Goal: Transaction & Acquisition: Purchase product/service

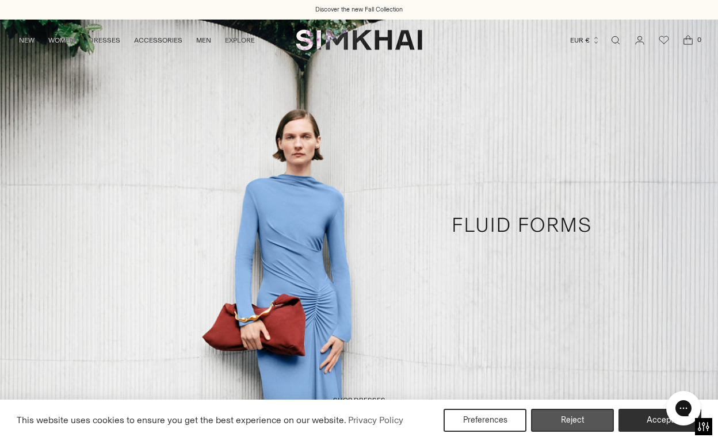
click at [565, 423] on button "Reject" at bounding box center [572, 420] width 83 height 23
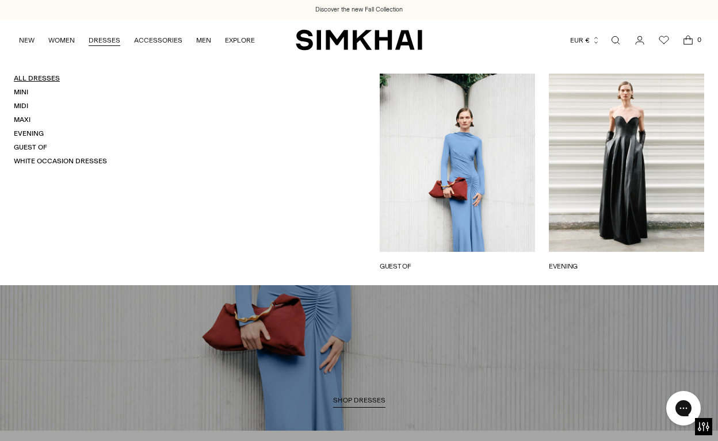
click at [53, 76] on link "All Dresses" at bounding box center [37, 78] width 46 height 8
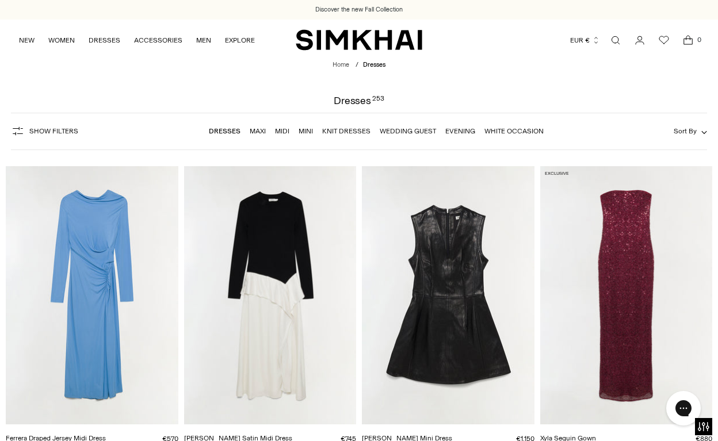
click at [66, 129] on span "Show Filters" at bounding box center [53, 131] width 49 height 8
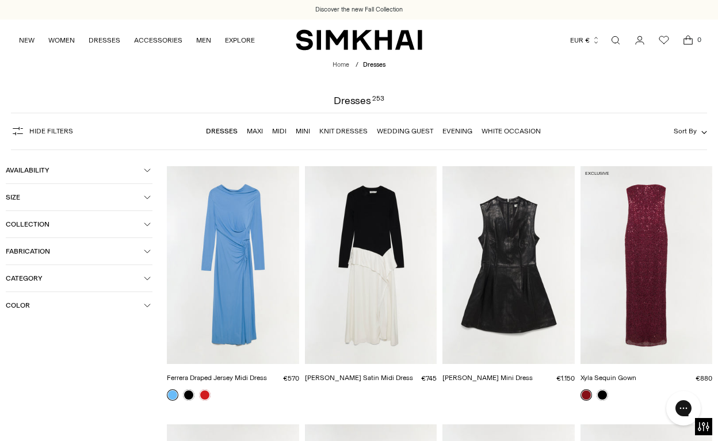
click at [68, 301] on button "Color" at bounding box center [79, 305] width 147 height 26
click at [41, 354] on span "Black" at bounding box center [33, 350] width 24 height 10
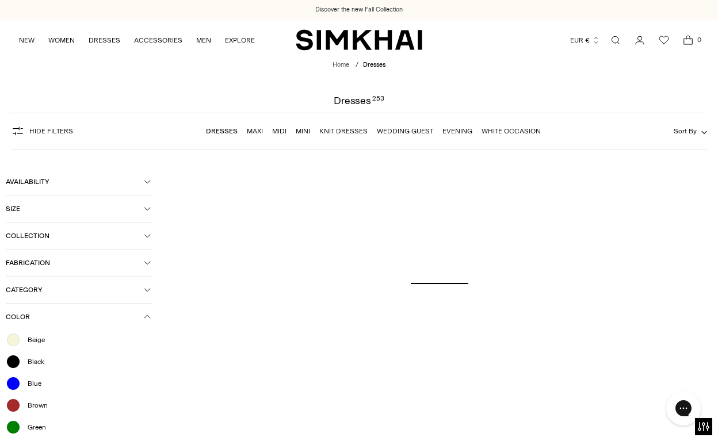
click at [43, 406] on span "Brown" at bounding box center [34, 405] width 27 height 10
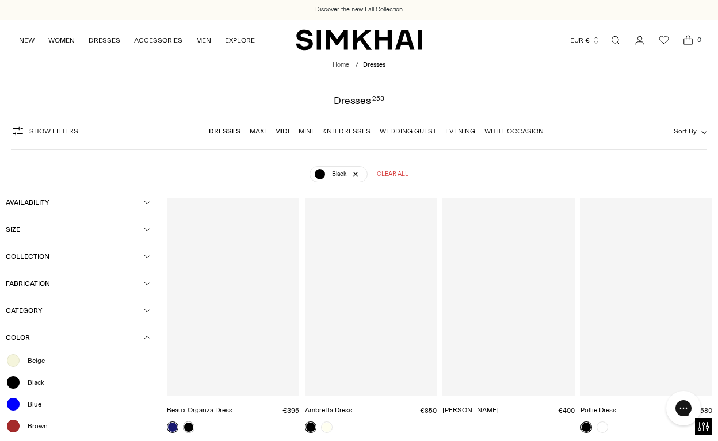
scroll to position [85, 0]
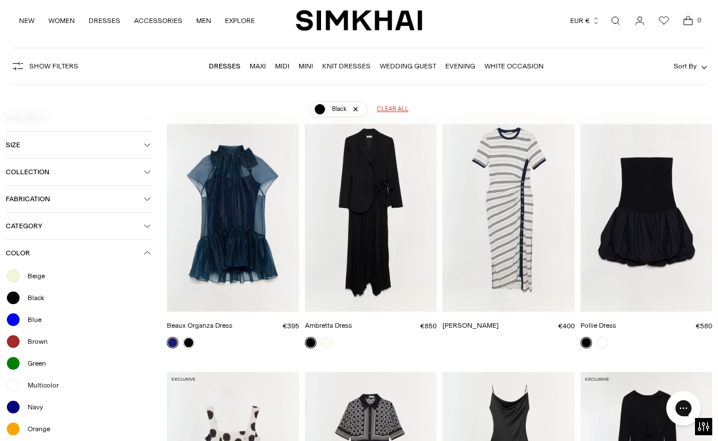
click at [41, 344] on span "Brown" at bounding box center [34, 341] width 27 height 10
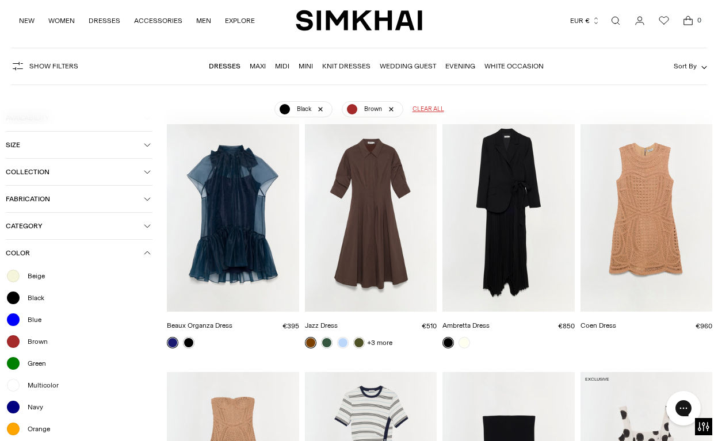
click at [172, 112] on div "Black Brown Clear all" at bounding box center [358, 105] width 675 height 30
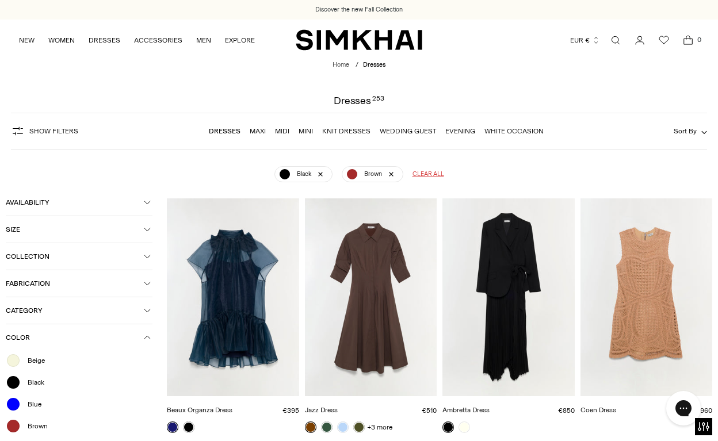
click at [178, 171] on div "Black Brown Clear all" at bounding box center [358, 170] width 675 height 30
click at [135, 336] on span "Color" at bounding box center [75, 337] width 138 height 8
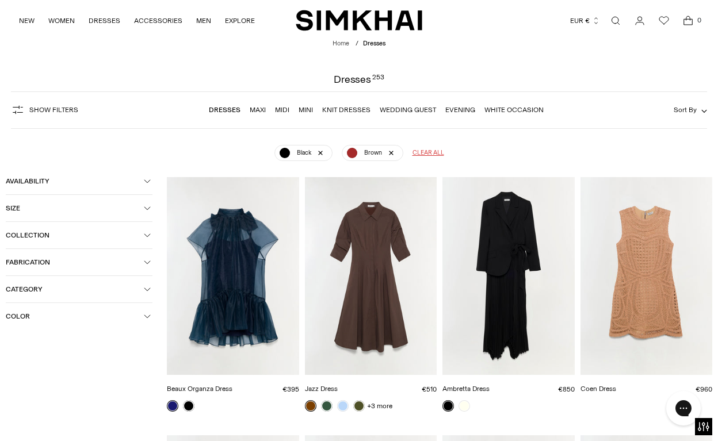
scroll to position [13, 0]
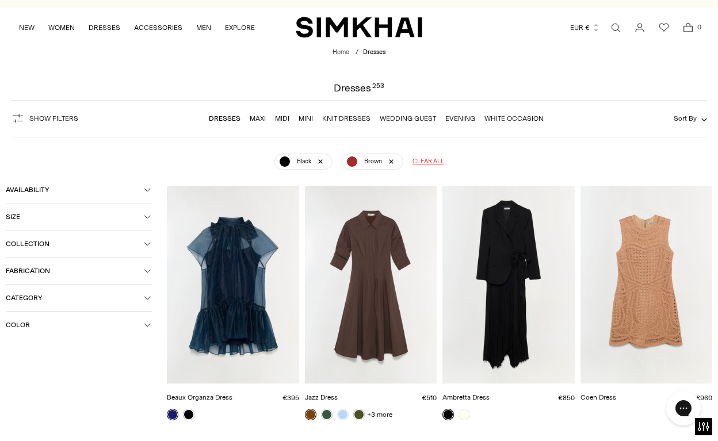
click at [132, 185] on button "Availability" at bounding box center [79, 190] width 147 height 26
click at [130, 213] on button "Size" at bounding box center [79, 217] width 147 height 26
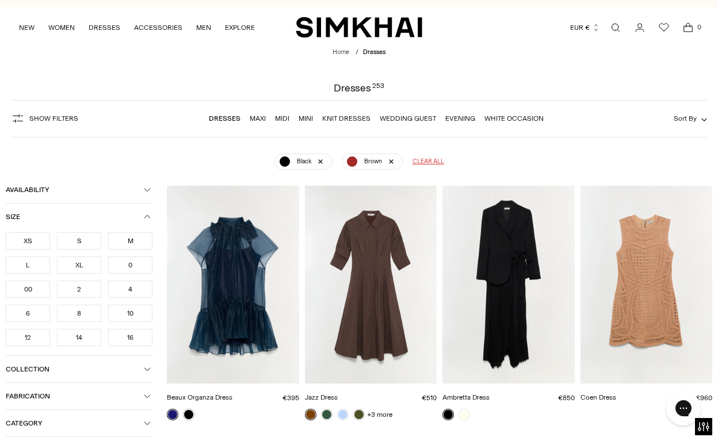
click at [68, 242] on div "S" at bounding box center [79, 240] width 44 height 17
click at [41, 242] on div "XS" at bounding box center [28, 240] width 44 height 17
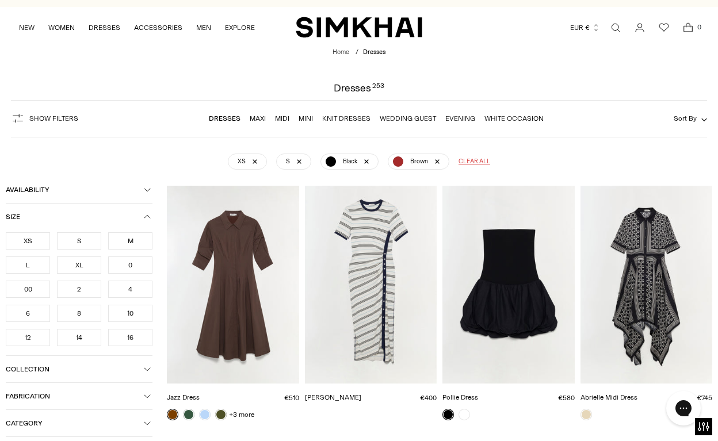
scroll to position [85, 0]
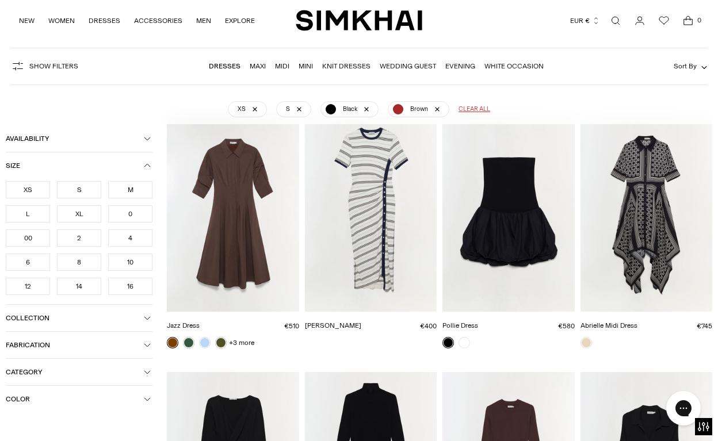
click at [149, 162] on span "button" at bounding box center [147, 165] width 7 height 7
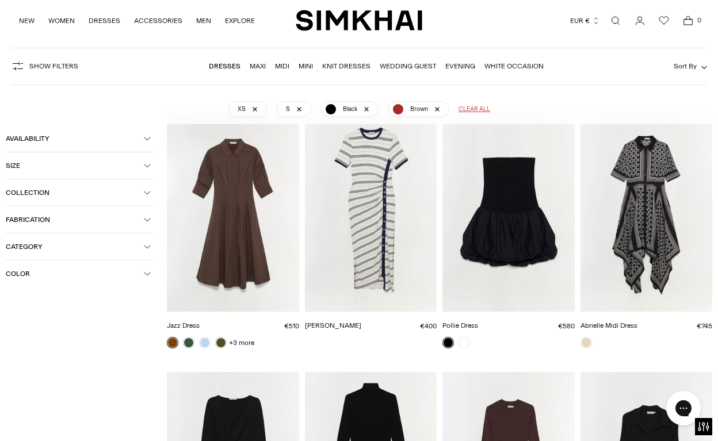
click at [141, 248] on span "Category" at bounding box center [75, 247] width 138 height 8
click at [14, 267] on div at bounding box center [10, 267] width 9 height 9
